Goal: Transaction & Acquisition: Purchase product/service

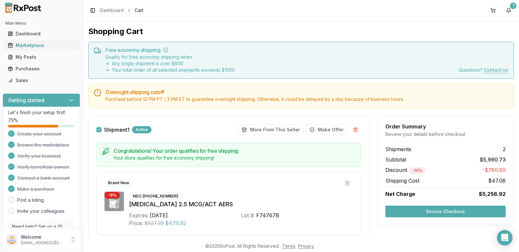
click at [38, 45] on div "Marketplace" at bounding box center [41, 45] width 67 height 6
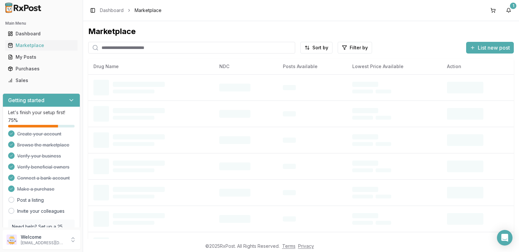
click at [122, 48] on input "search" at bounding box center [191, 48] width 207 height 12
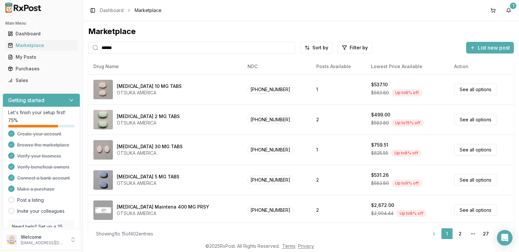
type input "******"
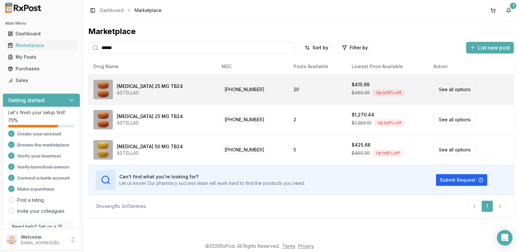
click at [434, 88] on link "See all options" at bounding box center [455, 89] width 43 height 11
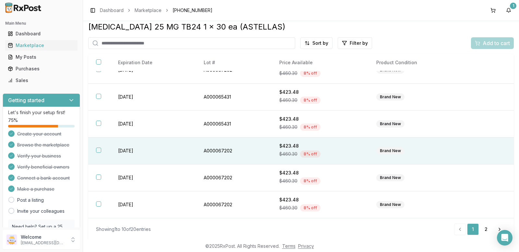
scroll to position [6, 0]
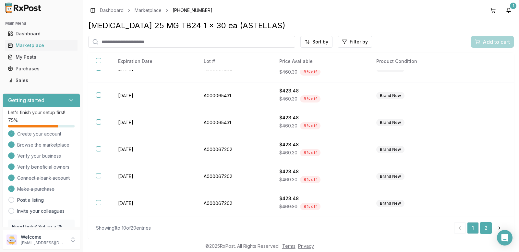
click at [481, 225] on link "2" at bounding box center [486, 228] width 12 height 12
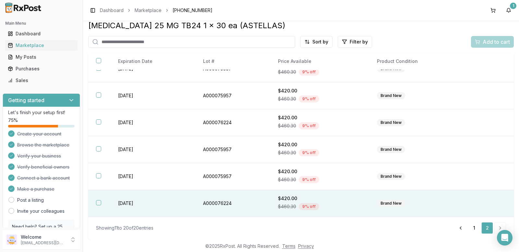
click at [98, 201] on button "button" at bounding box center [98, 202] width 5 height 5
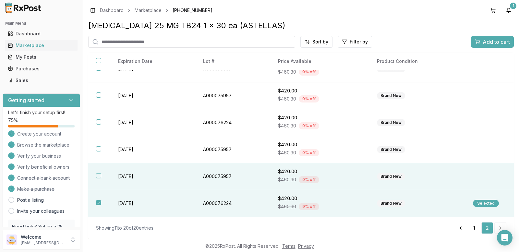
click at [98, 175] on button "button" at bounding box center [98, 175] width 5 height 5
click at [489, 41] on span "Add to cart" at bounding box center [496, 42] width 27 height 8
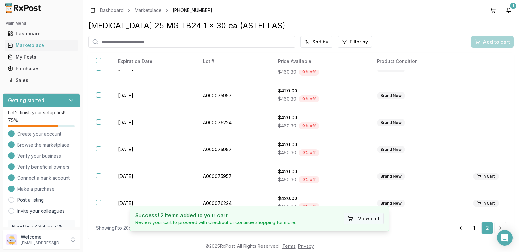
click at [369, 218] on button "View cart" at bounding box center [364, 219] width 40 height 12
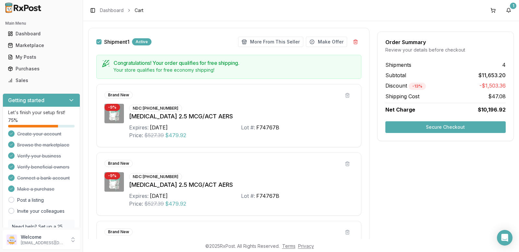
scroll to position [71, 0]
